Goal: Find specific page/section: Find specific page/section

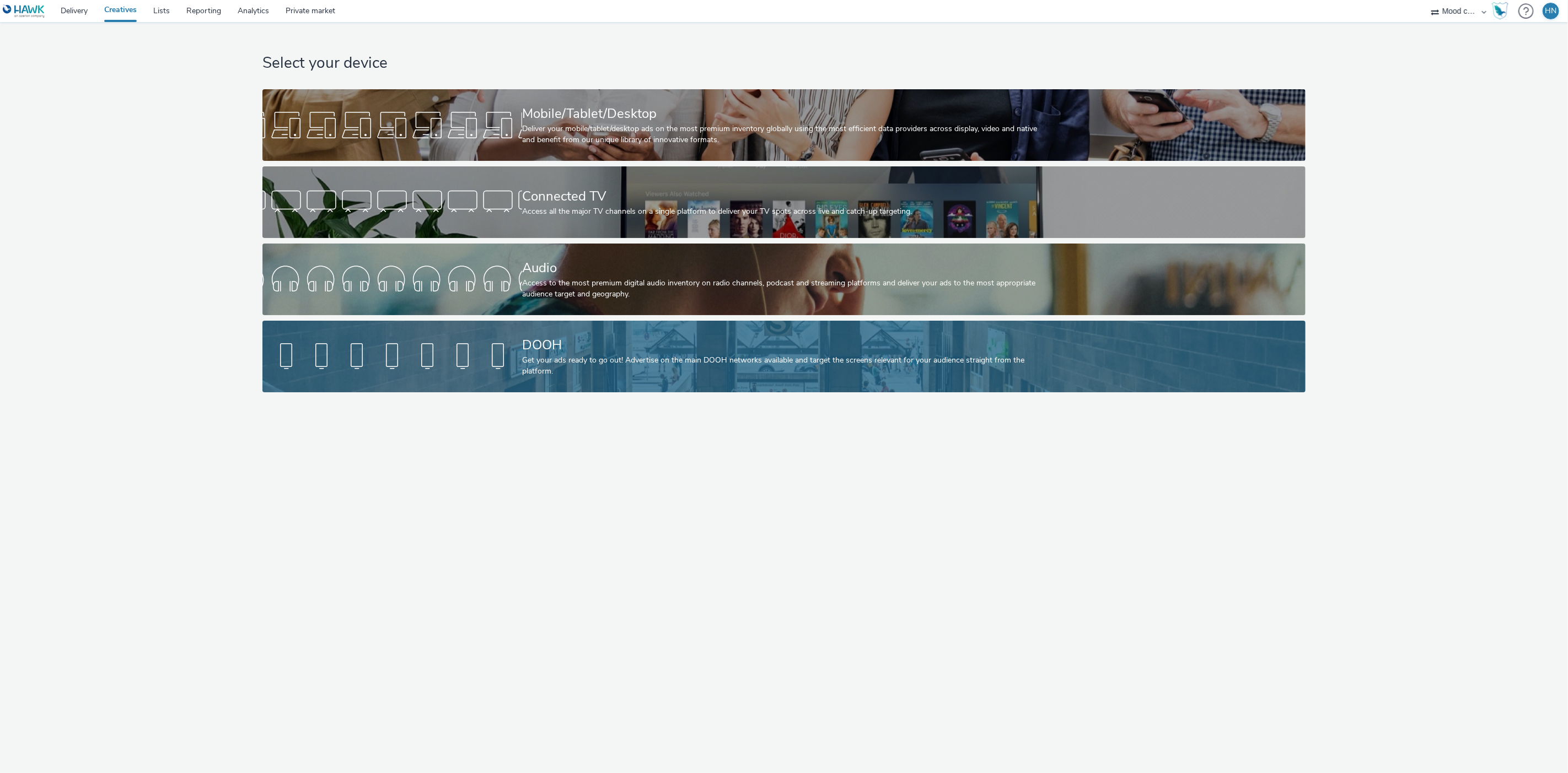
click at [561, 354] on div "DOOH" at bounding box center [782, 345] width 519 height 19
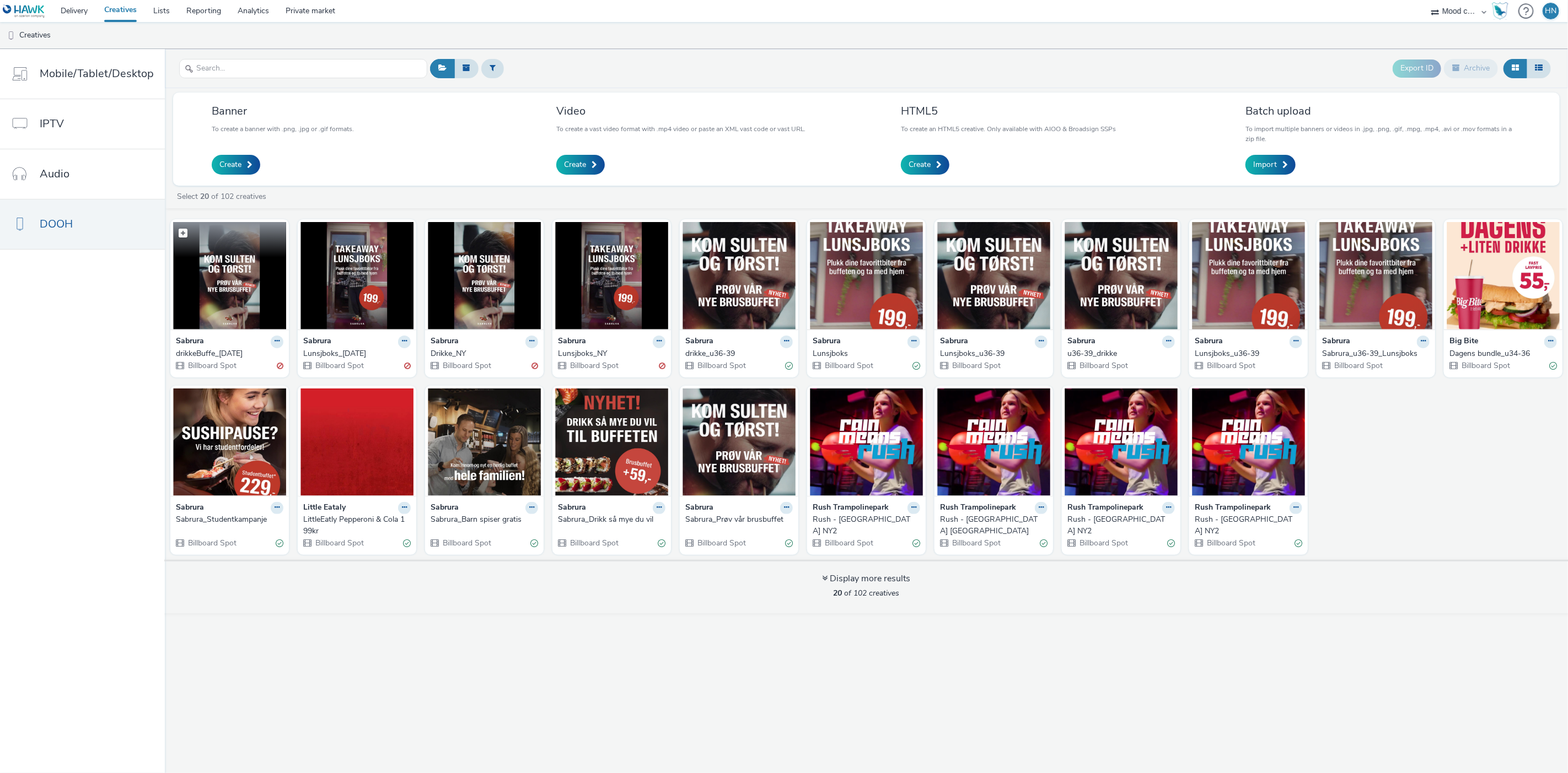
click at [247, 275] on img at bounding box center [229, 276] width 113 height 108
click at [743, 280] on img at bounding box center [739, 276] width 113 height 108
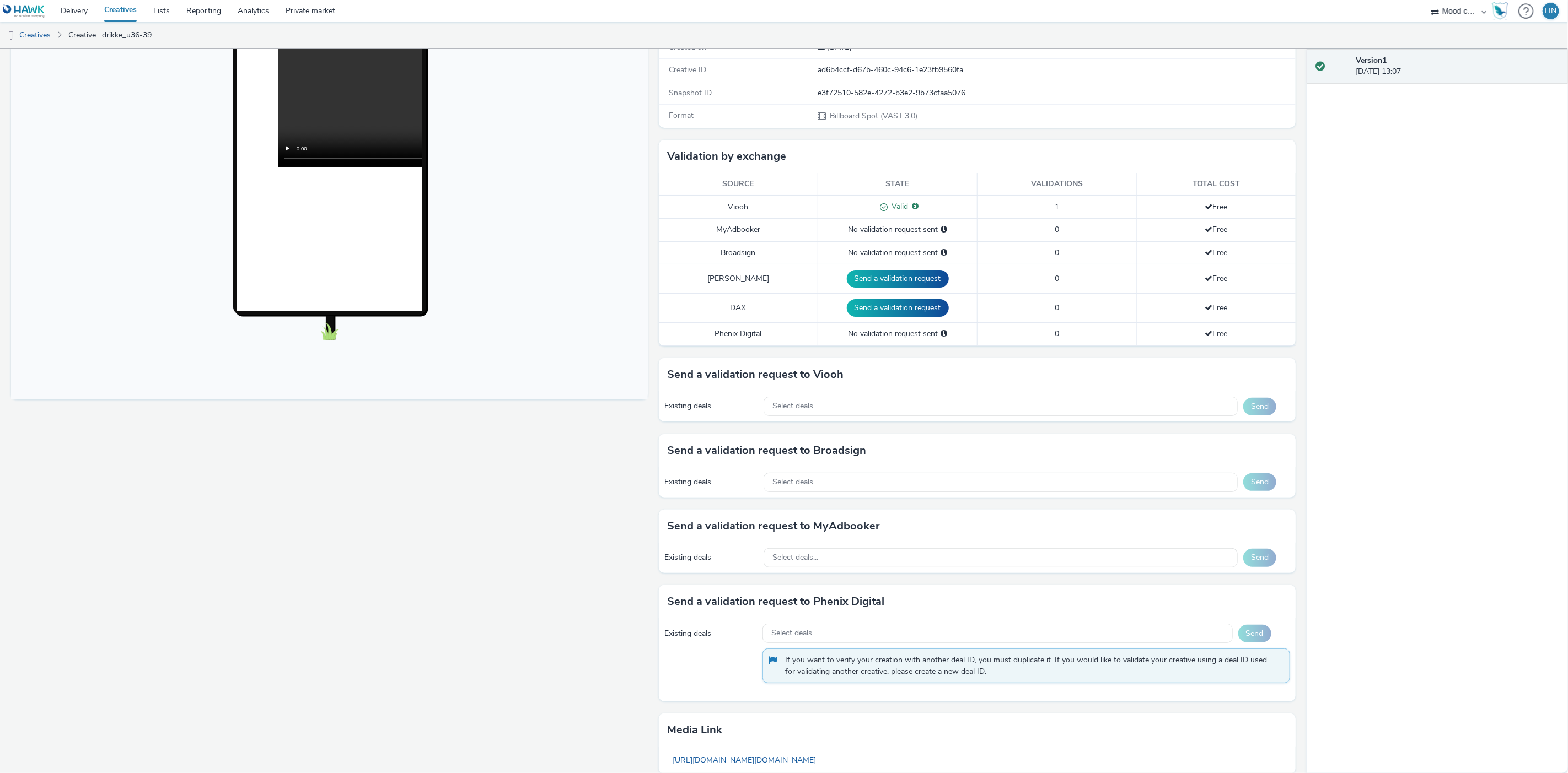
scroll to position [287, 0]
